Goal: Obtain resource: Obtain resource

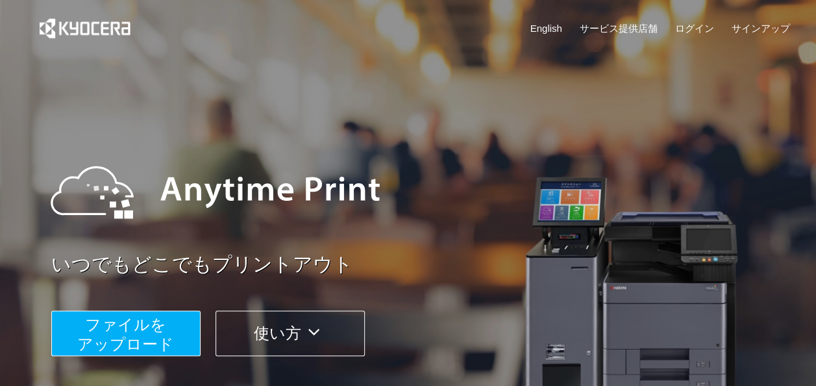
scroll to position [95, 0]
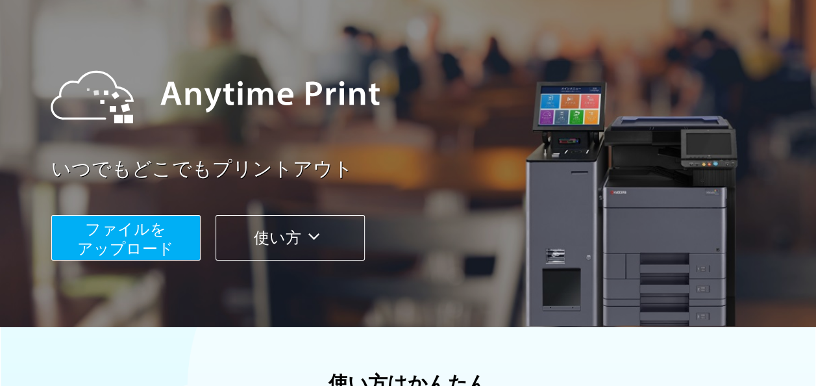
click at [148, 256] on span "ファイルを ​​アップロード" at bounding box center [125, 238] width 97 height 37
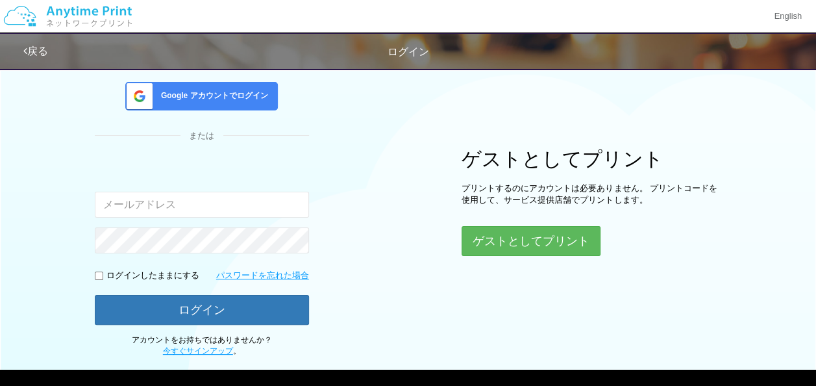
scroll to position [158, 0]
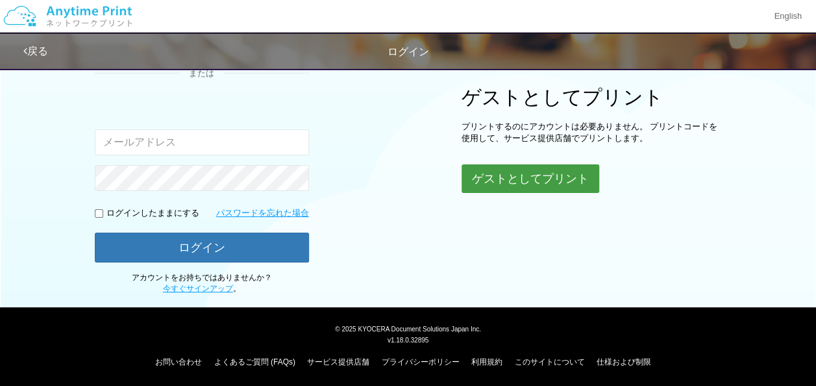
click at [505, 167] on button "ゲストとしてプリント" at bounding box center [531, 178] width 138 height 29
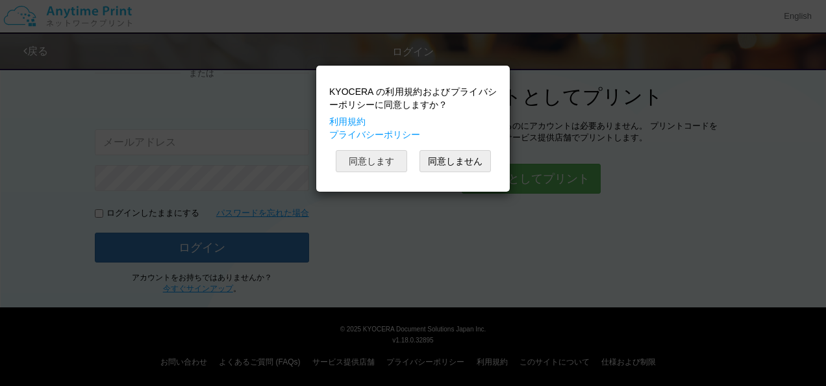
click at [380, 164] on button "同意します" at bounding box center [371, 161] width 71 height 22
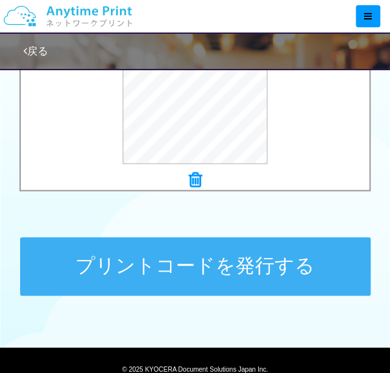
scroll to position [539, 0]
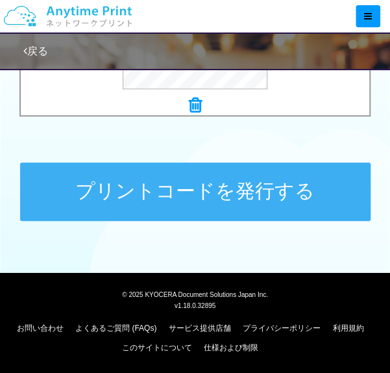
click at [228, 221] on button "プリントコードを発行する" at bounding box center [195, 191] width 351 height 58
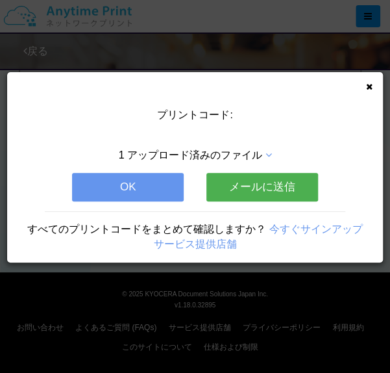
scroll to position [0, 0]
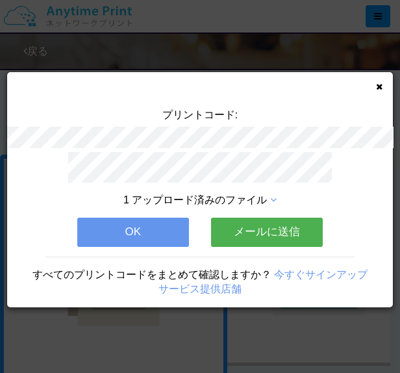
click at [145, 217] on button "OK" at bounding box center [133, 231] width 112 height 29
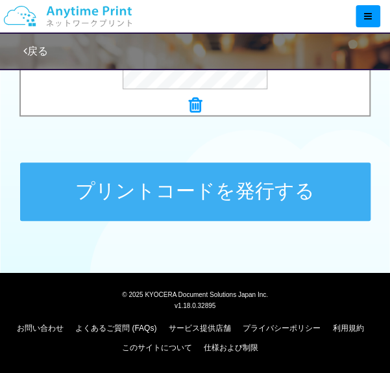
scroll to position [610, 0]
click at [209, 219] on button "プリントコードを発行する" at bounding box center [195, 191] width 351 height 58
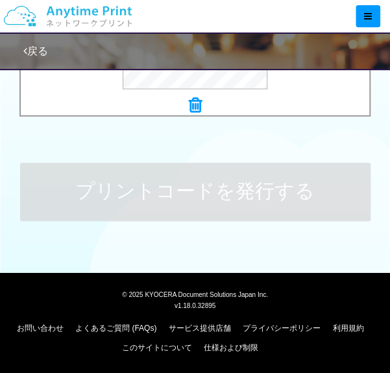
scroll to position [0, 0]
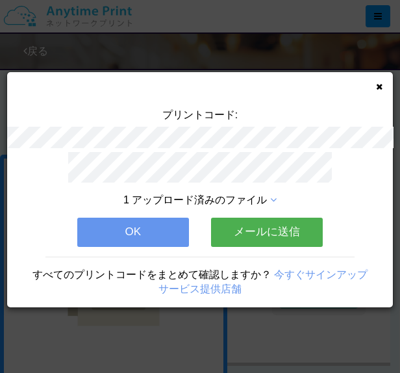
click at [149, 226] on button "OK" at bounding box center [133, 231] width 112 height 29
